Goal: Task Accomplishment & Management: Complete application form

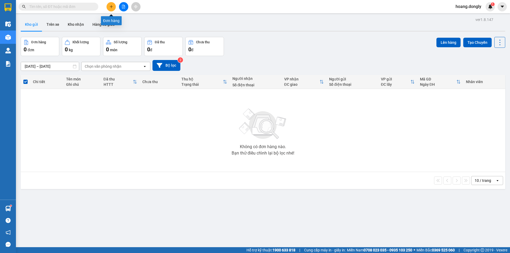
click at [108, 6] on button at bounding box center [111, 6] width 9 height 9
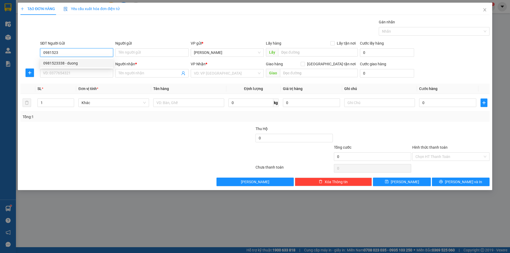
click at [95, 63] on div "0981523338 - duong" at bounding box center [76, 63] width 67 height 6
type input "0981523338"
type input "duong"
type input "0981523338"
click at [91, 74] on input "SĐT Người Nhận *" at bounding box center [76, 73] width 73 height 9
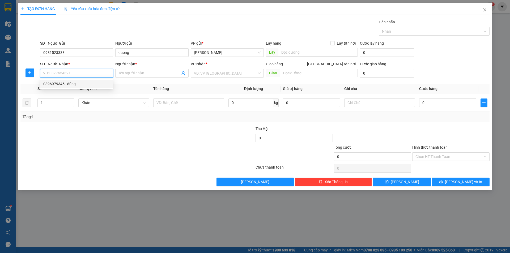
click at [90, 84] on div "0396979345 - dũng" at bounding box center [76, 84] width 67 height 6
type input "0396979345"
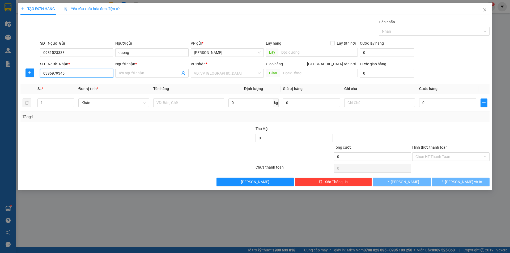
type input "dũng"
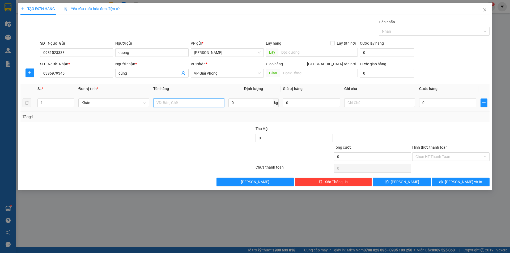
click at [177, 102] on input "text" at bounding box center [188, 103] width 71 height 9
type input "1 bao"
drag, startPoint x: 184, startPoint y: 137, endPoint x: 199, endPoint y: 129, distance: 16.6
click at [185, 137] on div at bounding box center [216, 135] width 78 height 19
click at [428, 104] on input "0" at bounding box center [447, 103] width 57 height 9
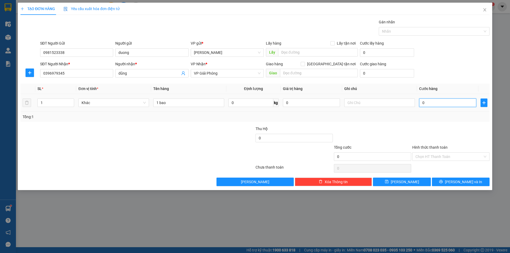
click at [420, 103] on input "0" at bounding box center [447, 103] width 57 height 9
type input "50"
type input "50.000"
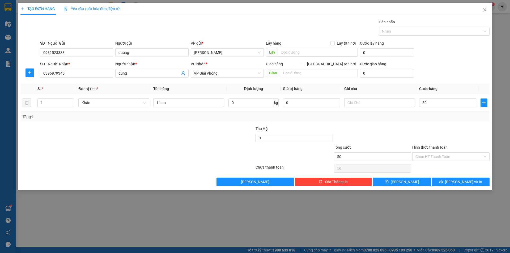
type input "50.000"
click at [377, 143] on div at bounding box center [373, 135] width 78 height 19
click at [465, 185] on span "[PERSON_NAME] và In" at bounding box center [463, 182] width 37 height 6
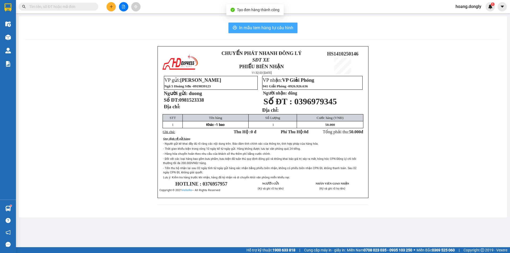
click at [282, 29] on span "In mẫu tem hàng tự cấu hình" at bounding box center [266, 27] width 54 height 7
